Goal: Find contact information: Obtain details needed to contact an individual or organization

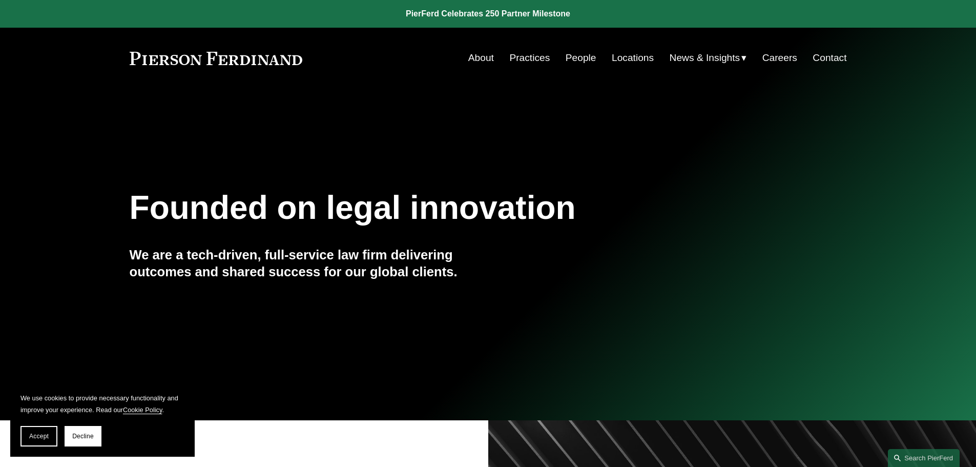
click at [831, 59] on link "Contact" at bounding box center [829, 57] width 34 height 19
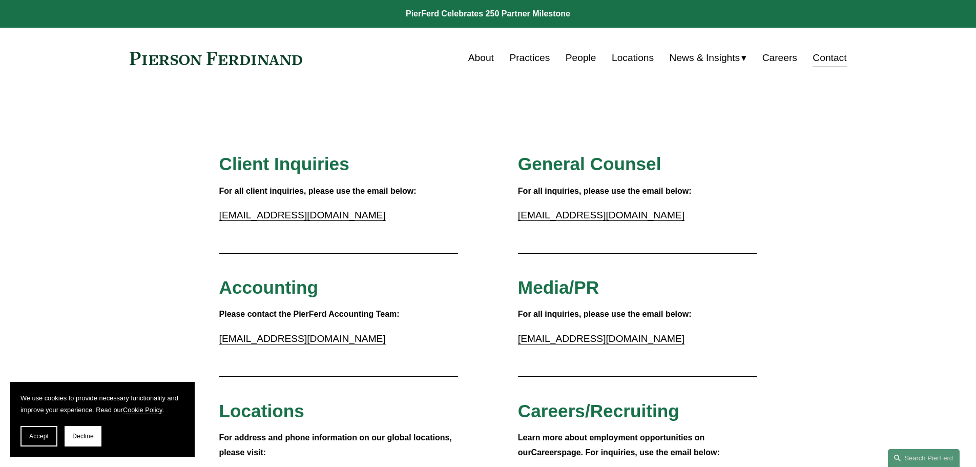
click at [630, 57] on link "Locations" at bounding box center [633, 57] width 42 height 19
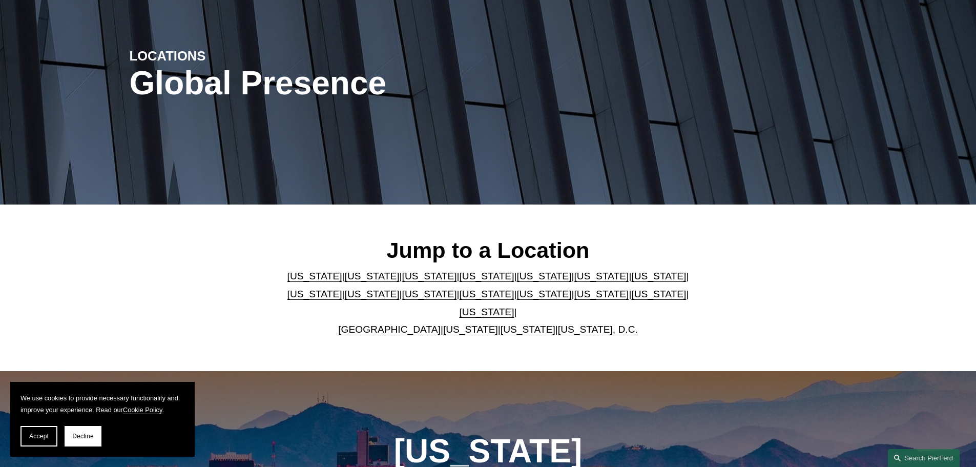
scroll to position [154, 0]
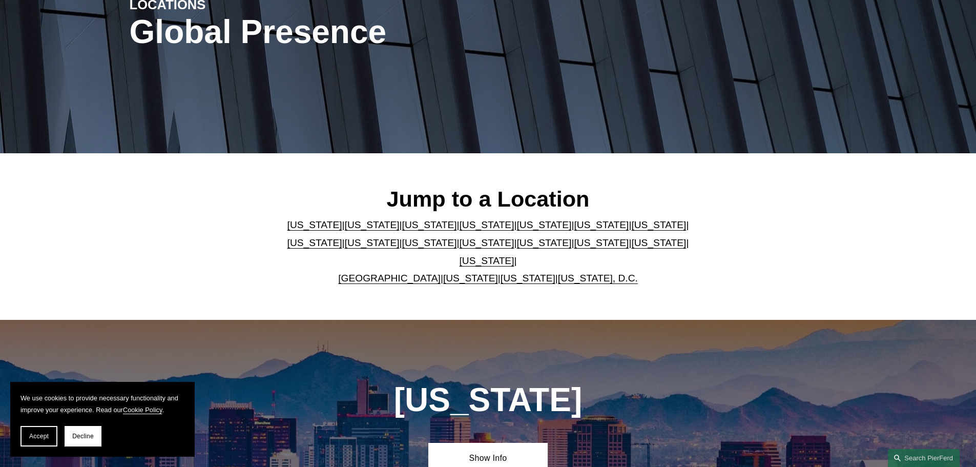
click at [402, 247] on link "[US_STATE]" at bounding box center [429, 242] width 55 height 11
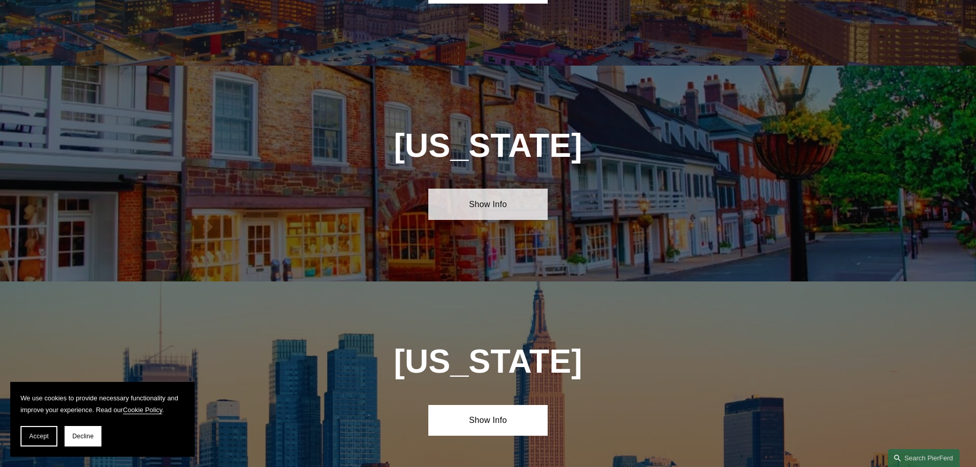
click at [503, 189] on link "Show Info" at bounding box center [487, 204] width 119 height 31
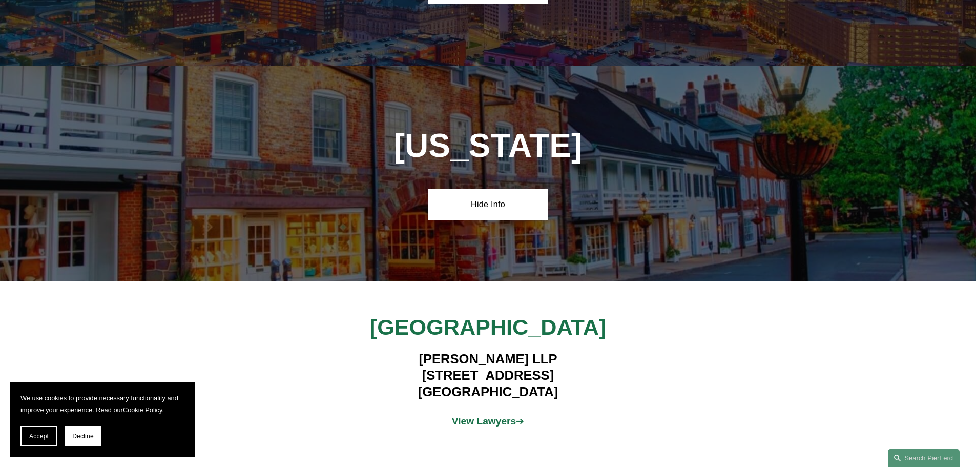
click at [504, 415] on strong "View Lawyers" at bounding box center [484, 420] width 65 height 11
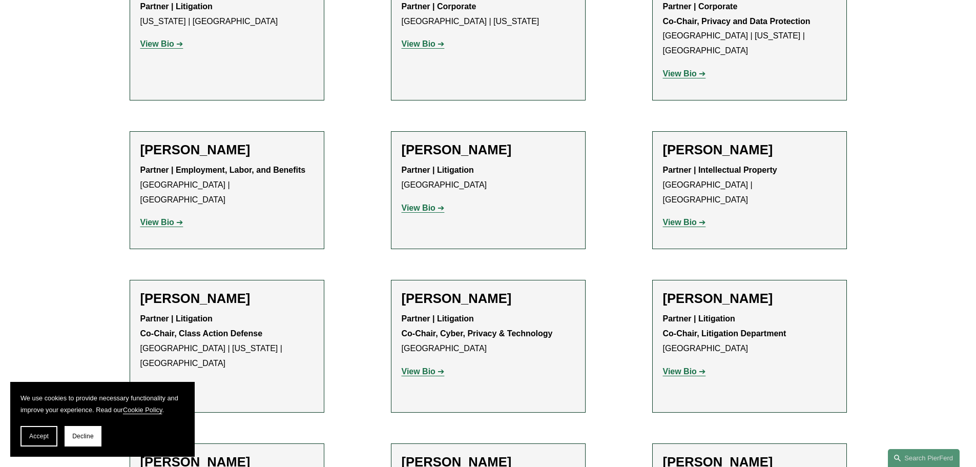
scroll to position [1076, 0]
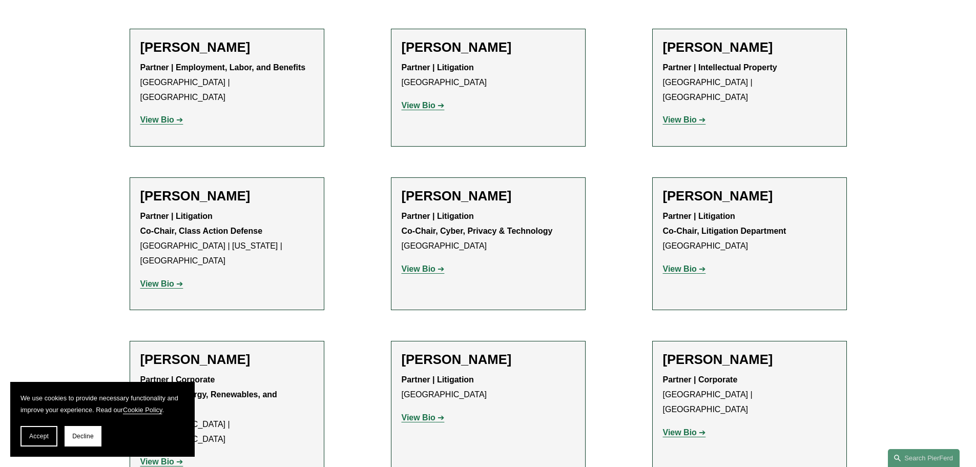
click at [683, 264] on strong "View Bio" at bounding box center [680, 268] width 34 height 9
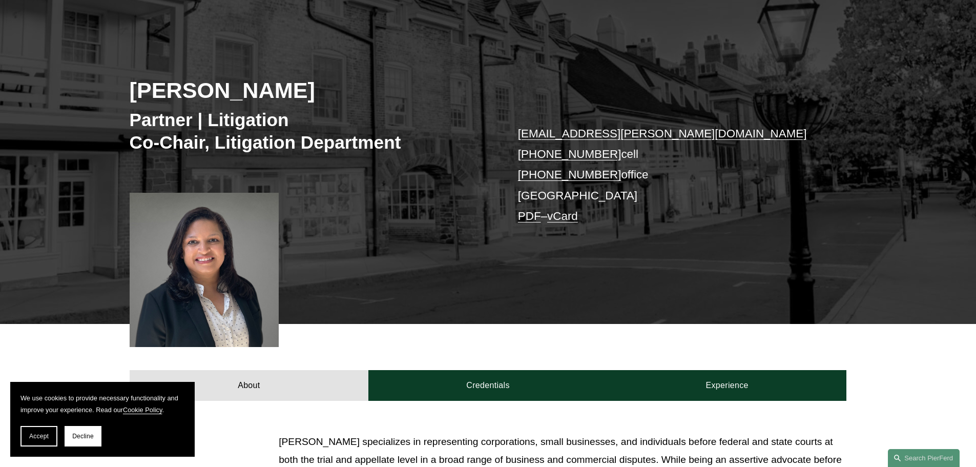
scroll to position [154, 0]
